Goal: Register for event/course

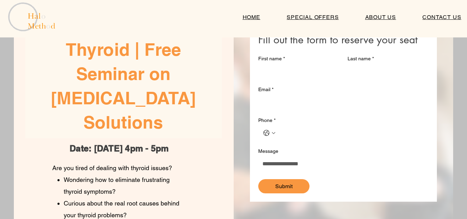
scroll to position [69, 0]
click at [222, 115] on div "main content" at bounding box center [124, 185] width 220 height 406
